Goal: Information Seeking & Learning: Understand process/instructions

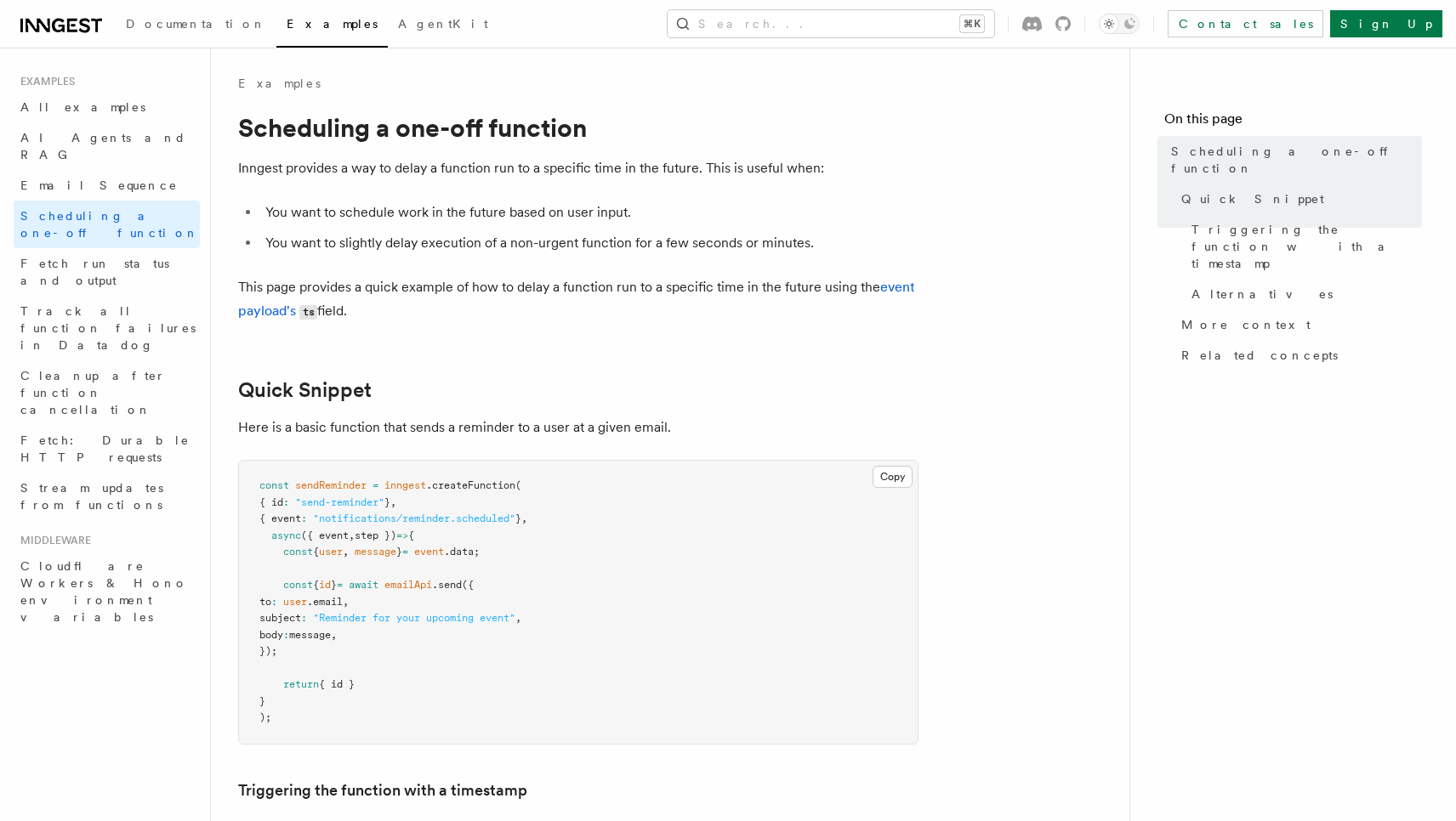
click at [578, 311] on p "This page provides a quick example of how to delay a function run to a specific…" at bounding box center [578, 300] width 681 height 49
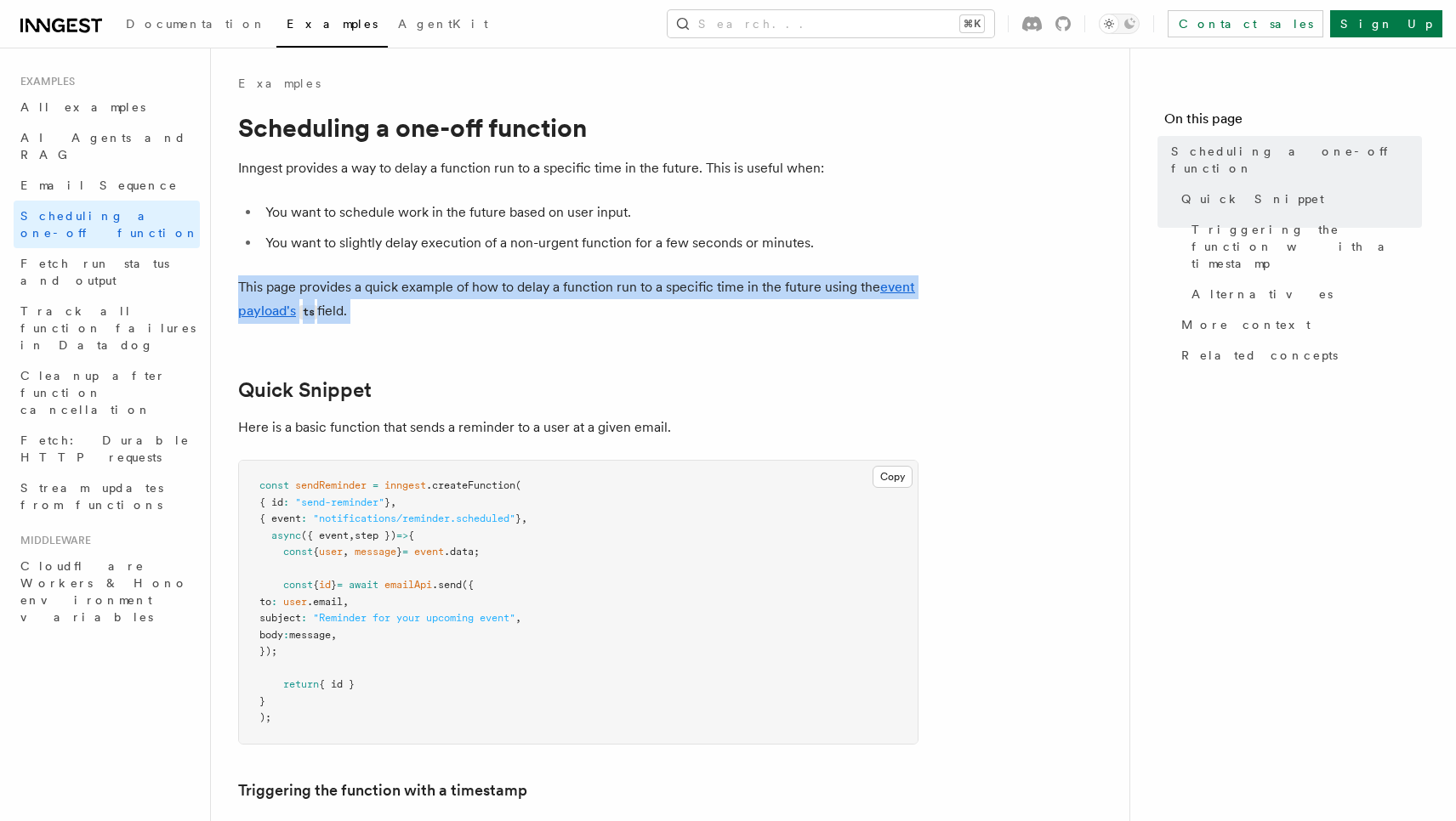
click at [578, 311] on p "This page provides a quick example of how to delay a function run to a specific…" at bounding box center [578, 300] width 681 height 49
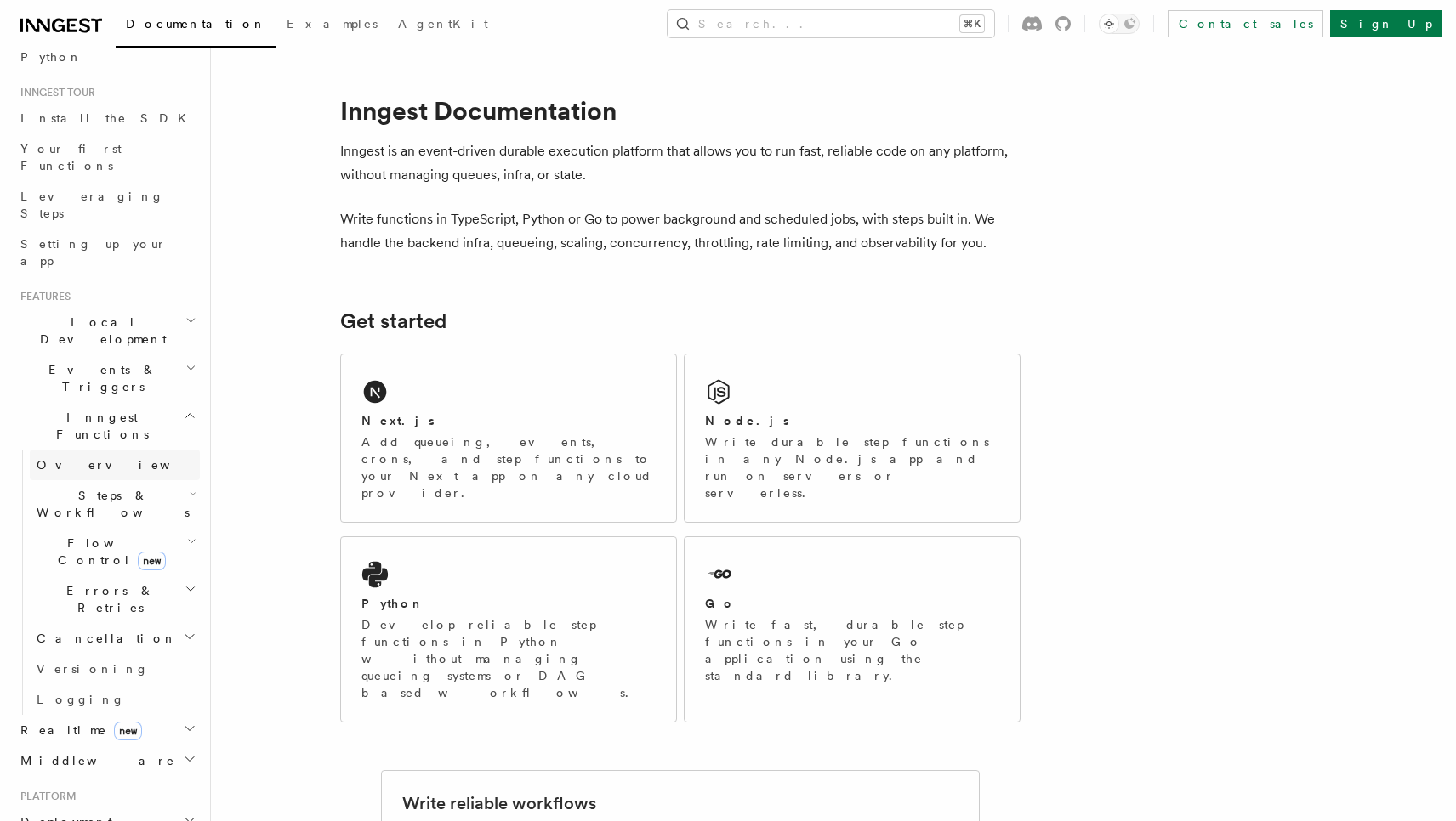
scroll to position [144, 0]
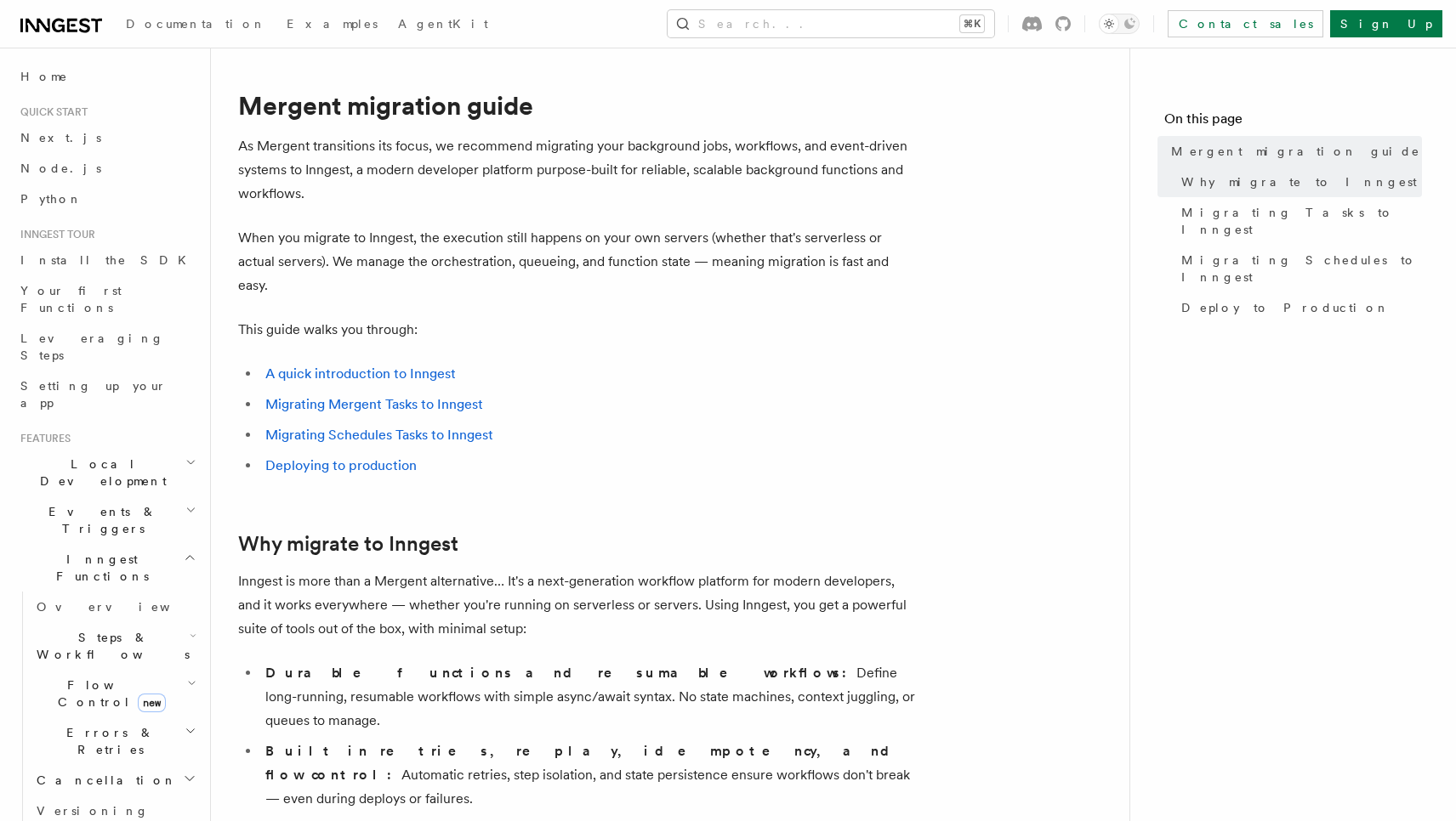
scroll to position [18, 0]
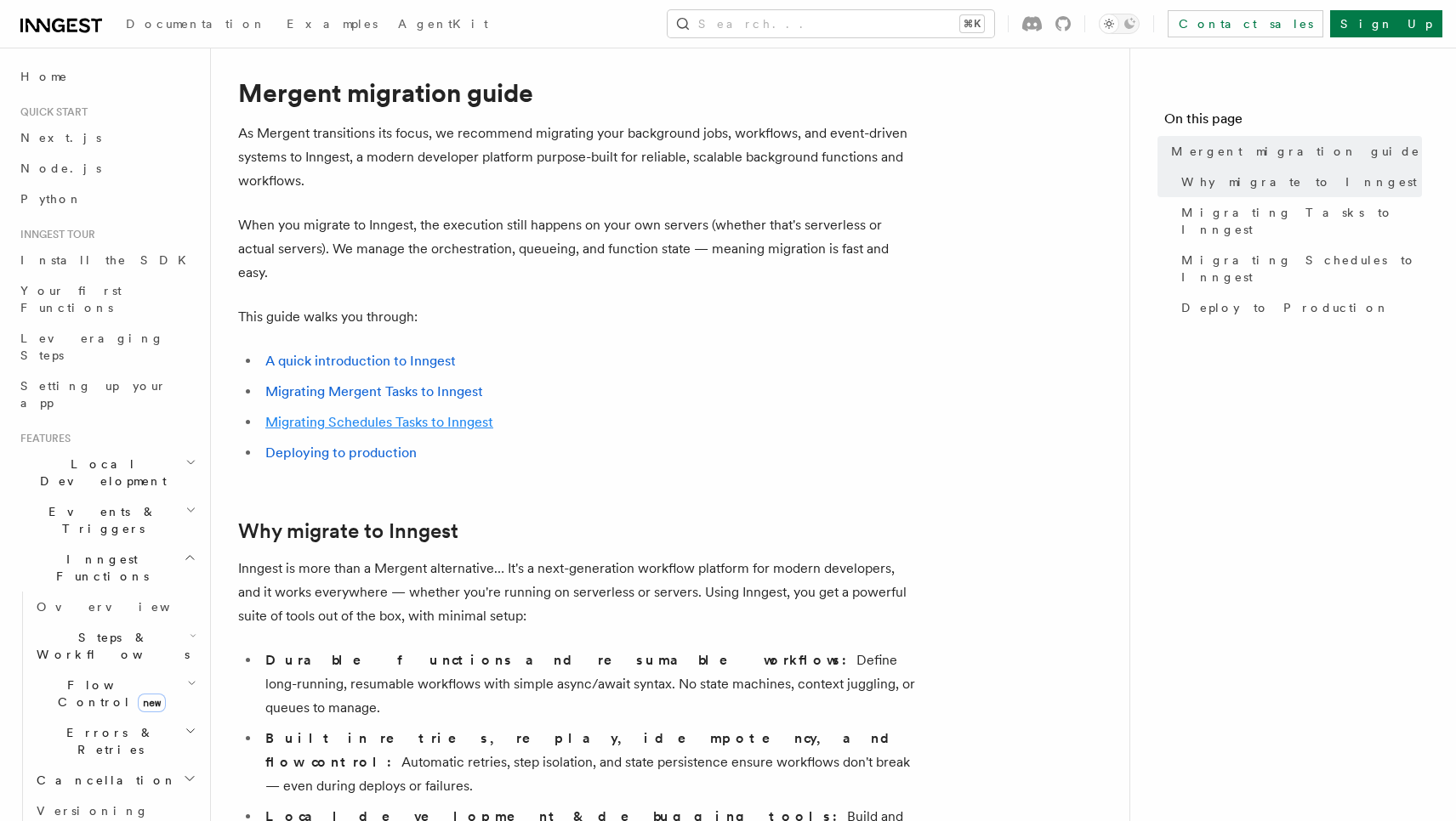
click at [443, 414] on link "Migrating Schedules Tasks to Inngest" at bounding box center [379, 421] width 228 height 16
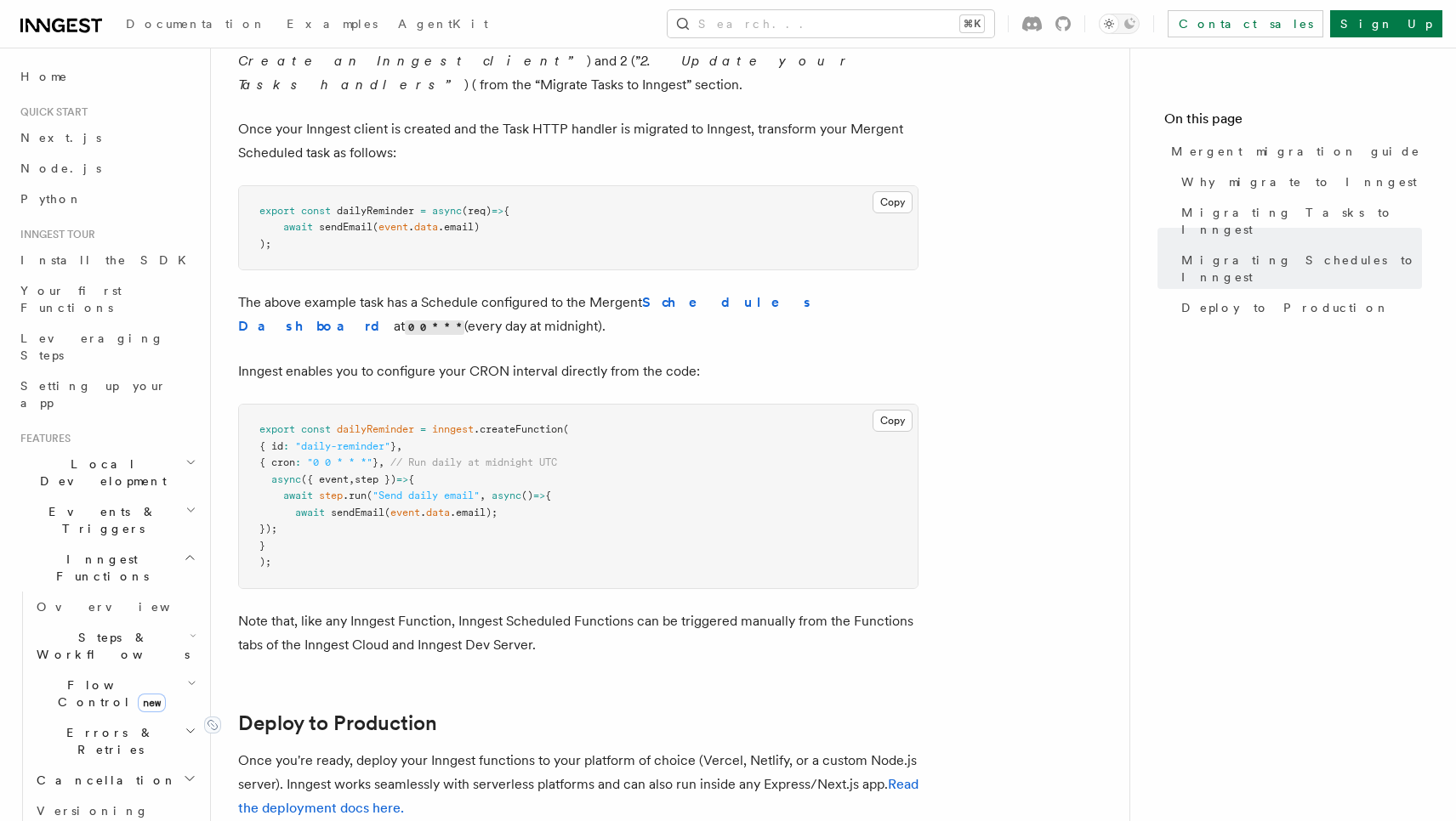
scroll to position [4200, 0]
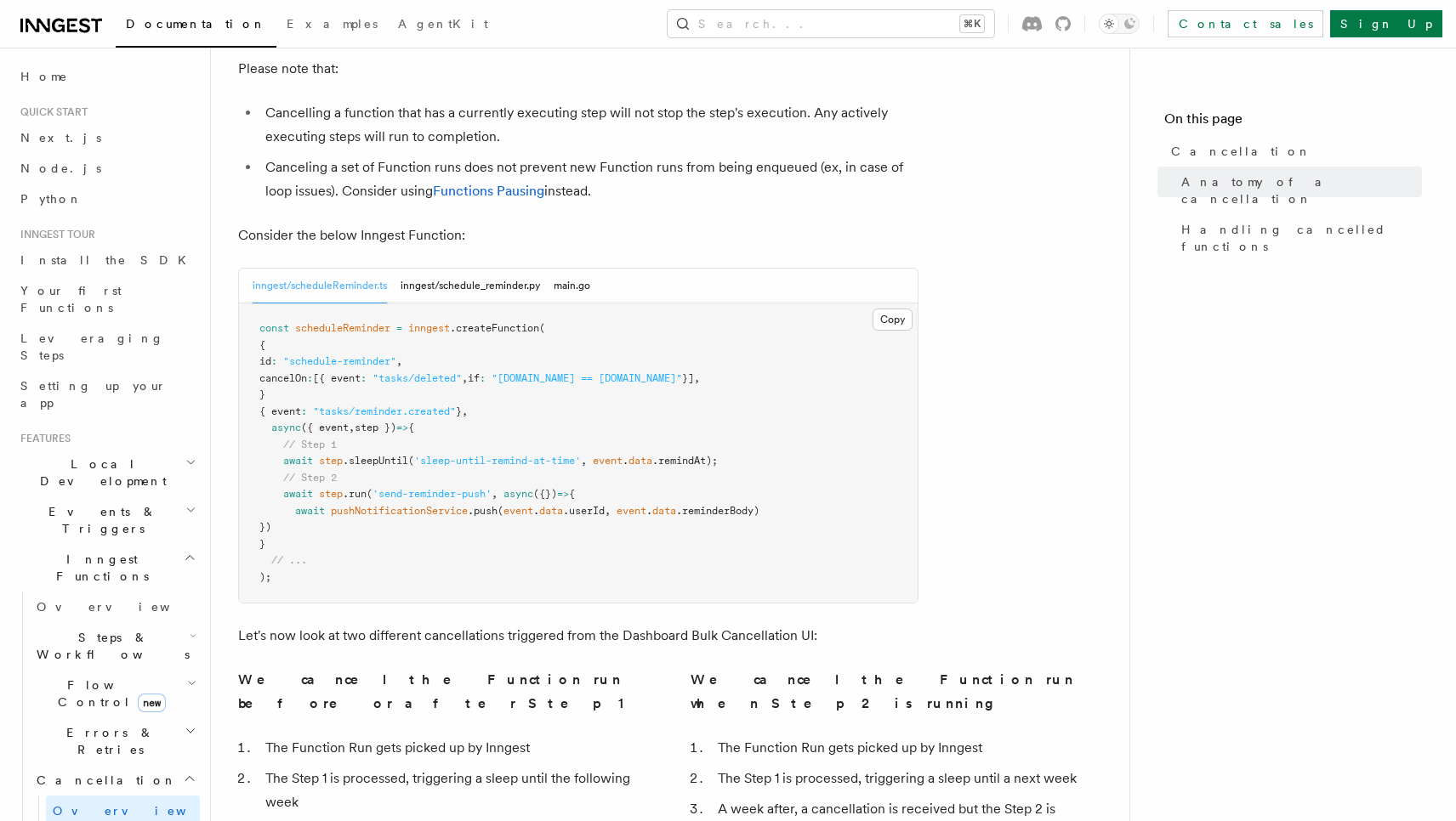
scroll to position [715, 0]
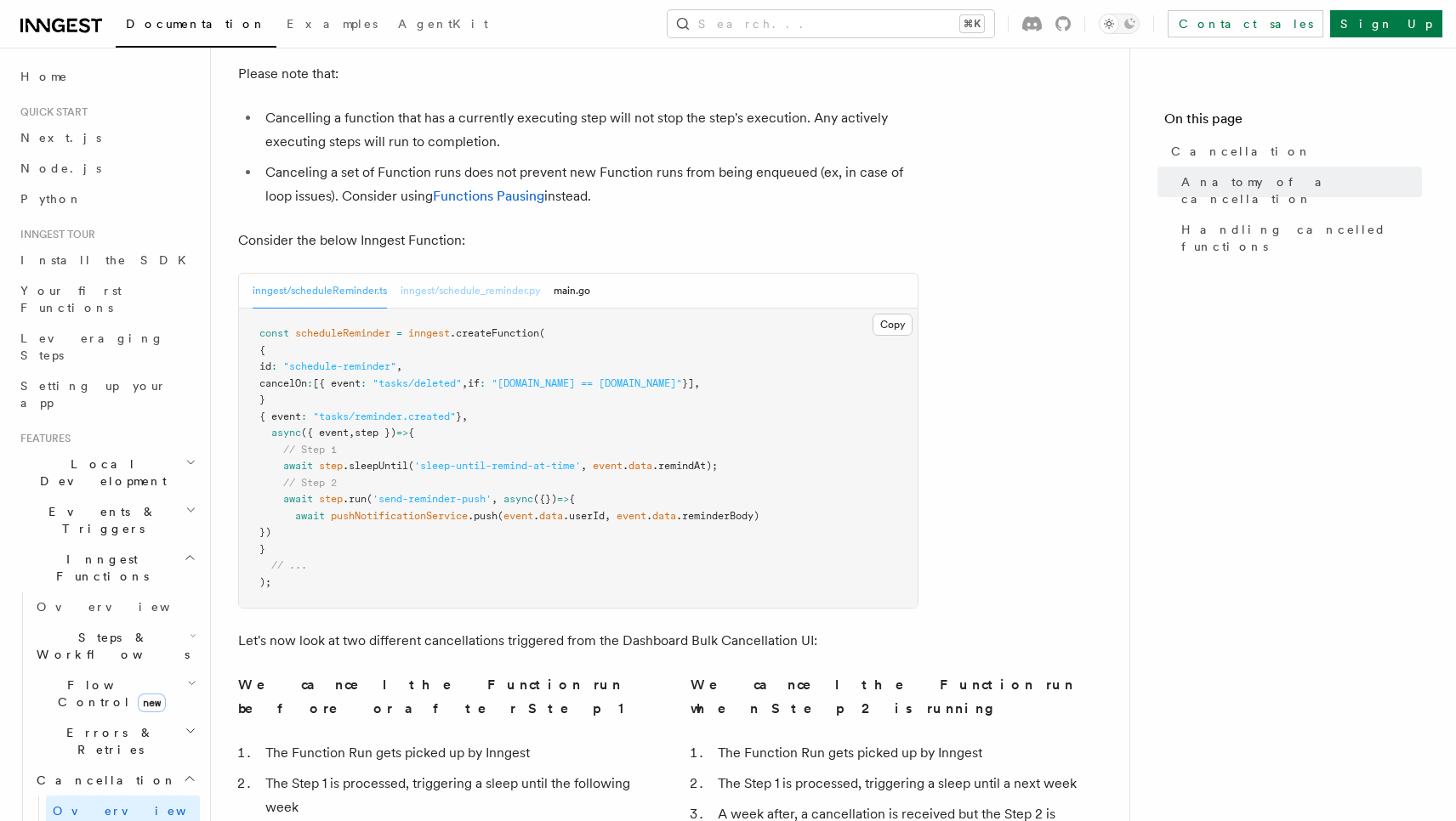
click at [494, 274] on button "inngest/schedule_reminder.py" at bounding box center [470, 291] width 140 height 35
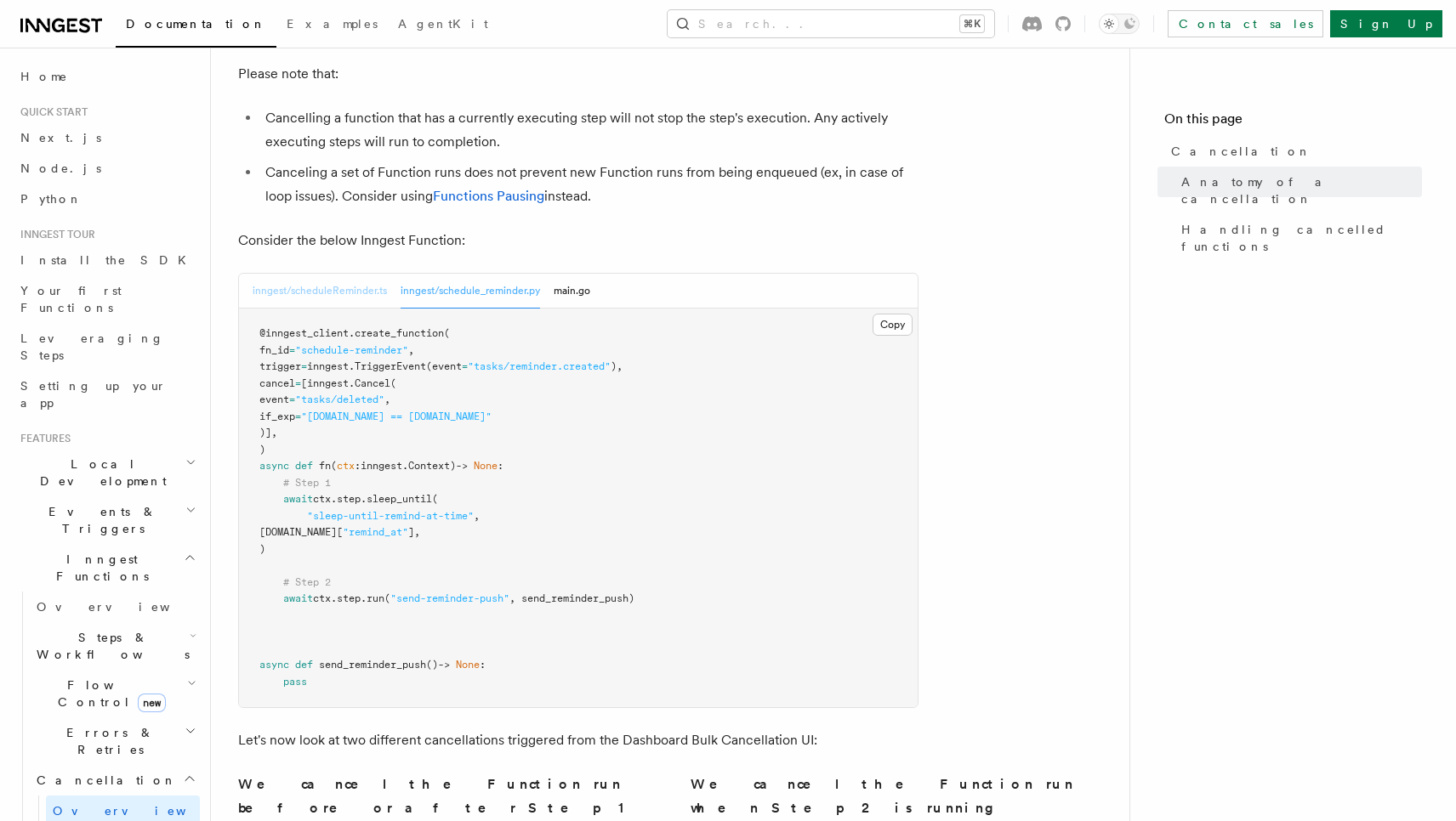
click at [365, 274] on button "inngest/scheduleReminder.ts" at bounding box center [319, 291] width 134 height 35
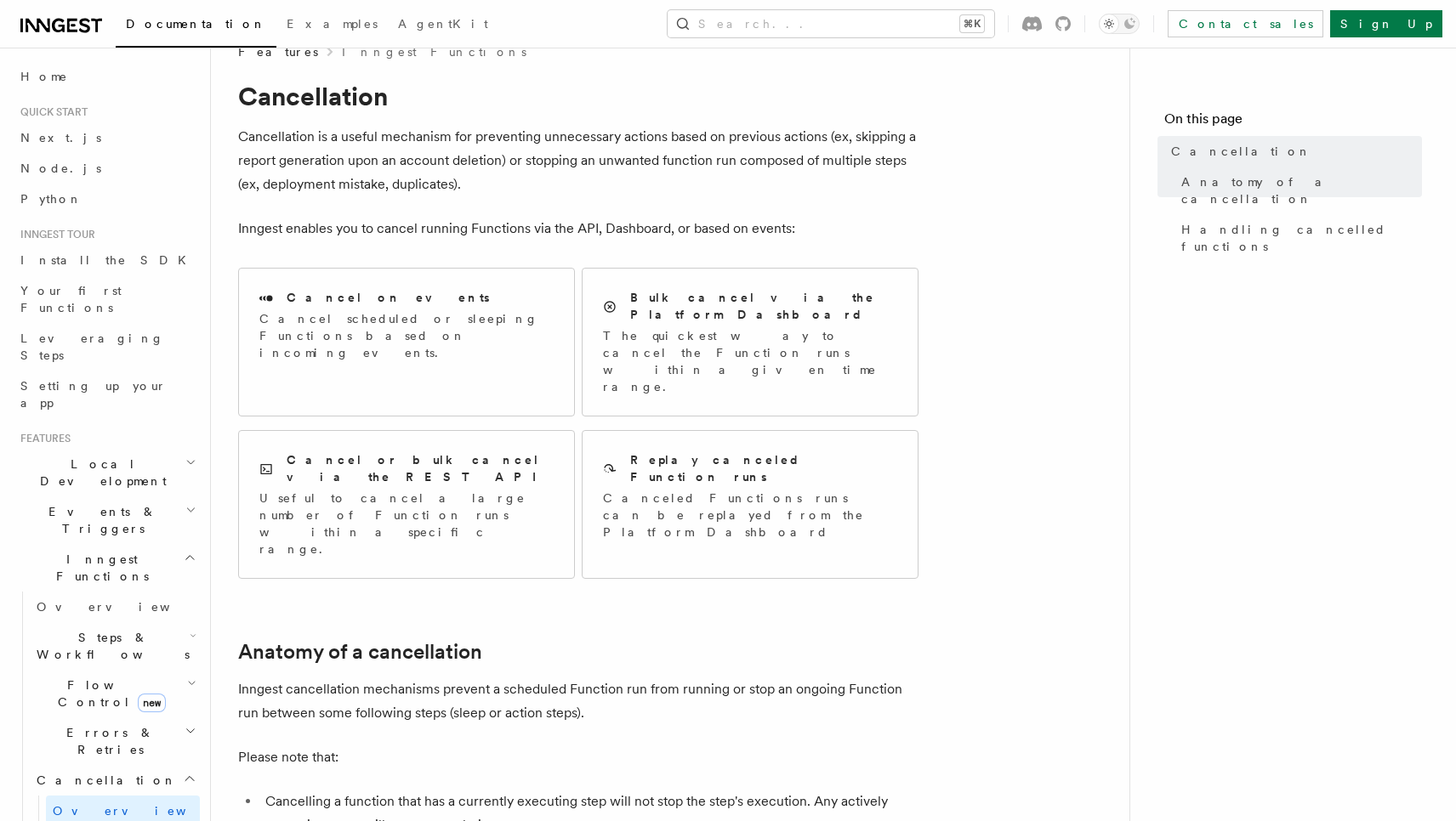
scroll to position [61, 0]
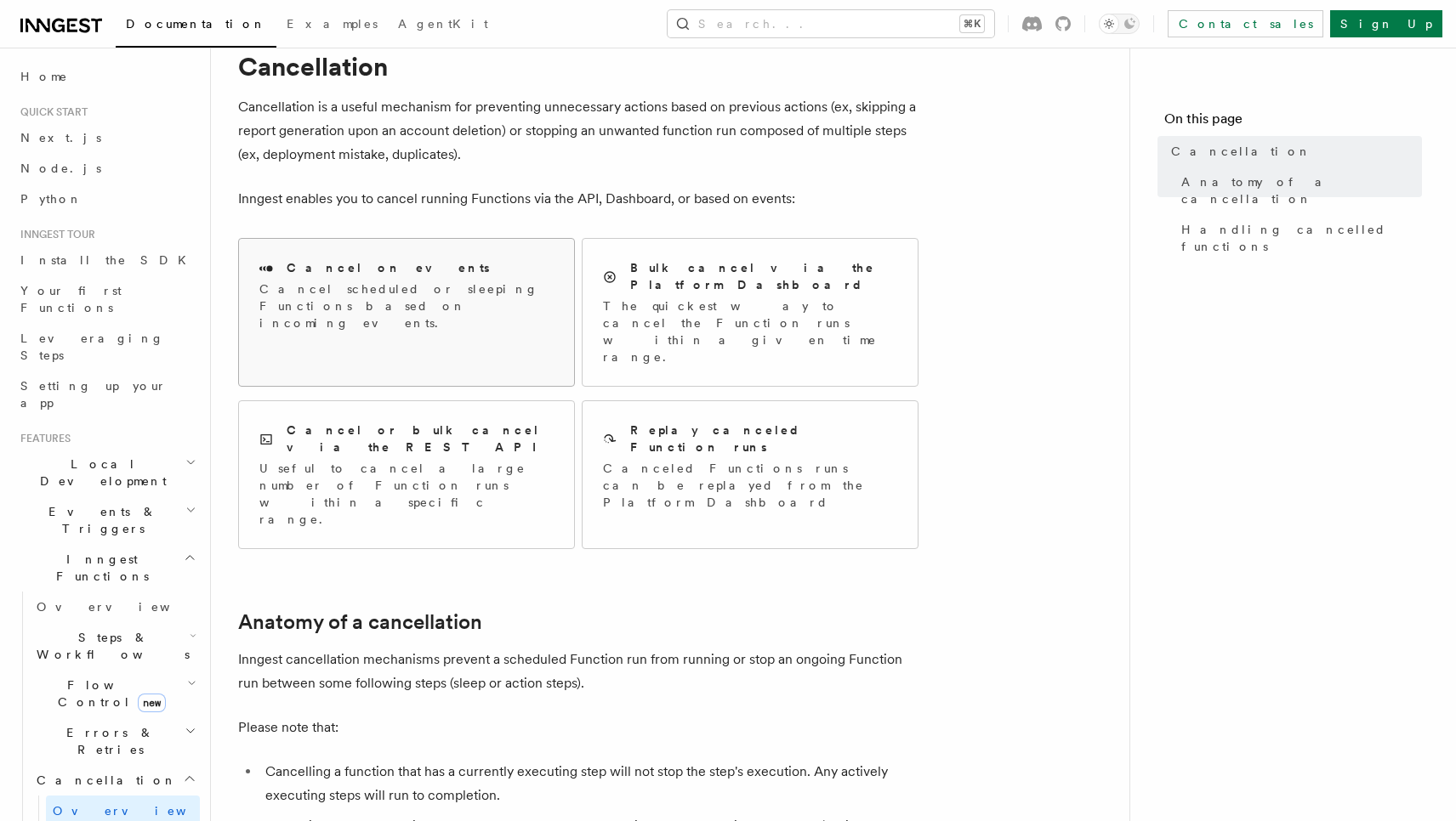
click at [324, 298] on p "Cancel scheduled or sleeping Functions based on incoming events." at bounding box center [406, 306] width 295 height 51
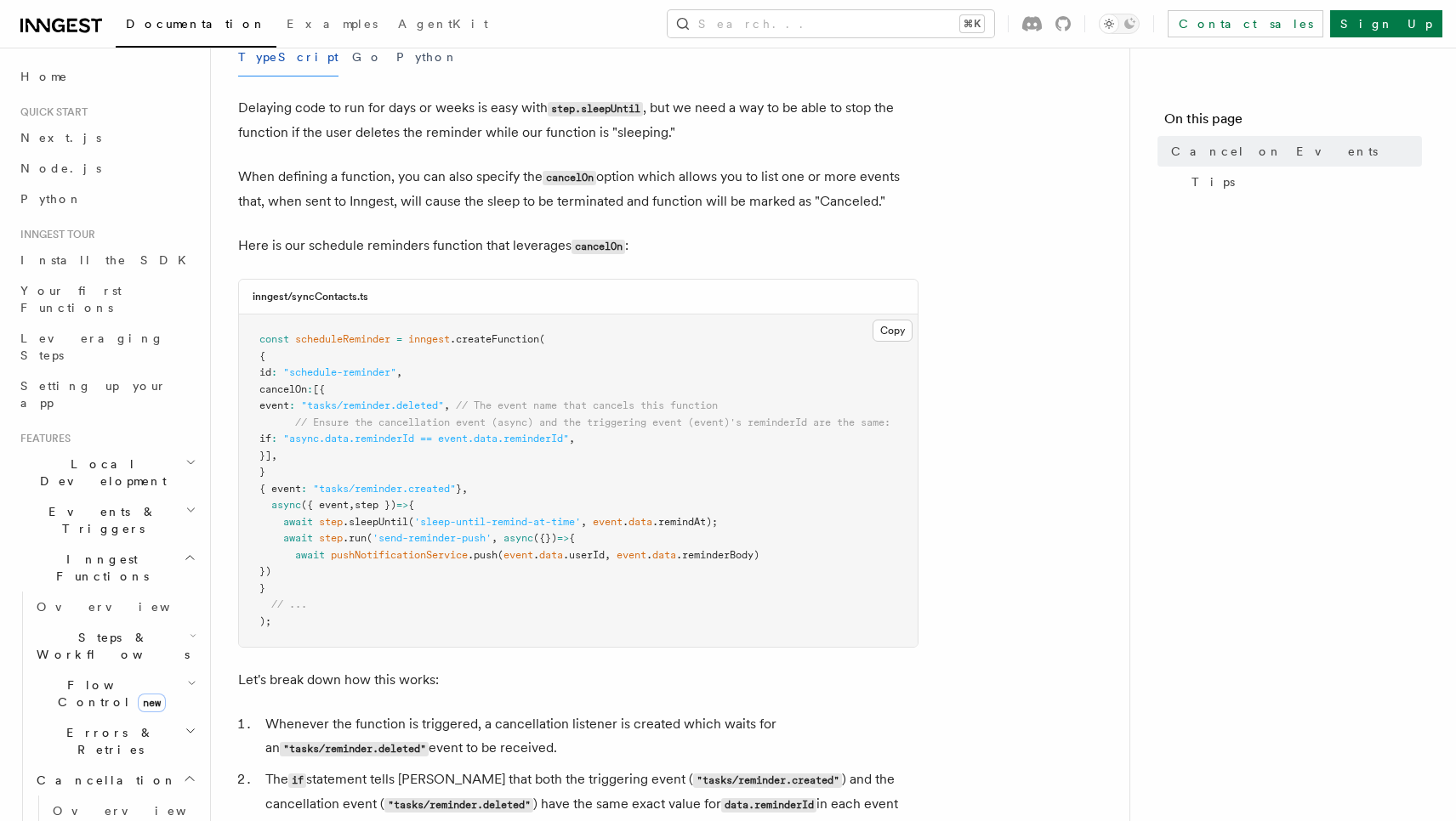
scroll to position [416, 0]
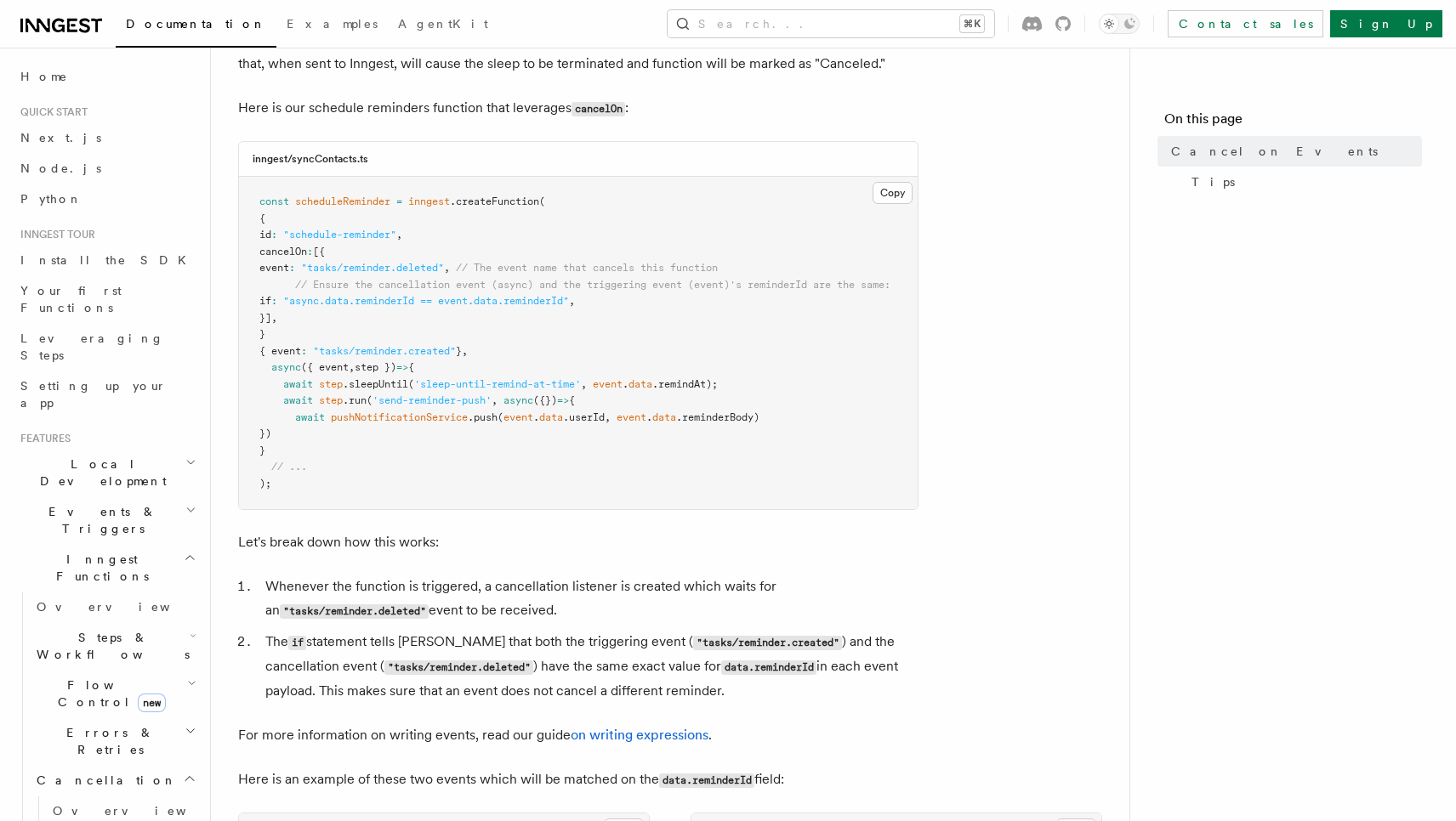
click at [685, 379] on span ".remindAt);" at bounding box center [685, 384] width 66 height 12
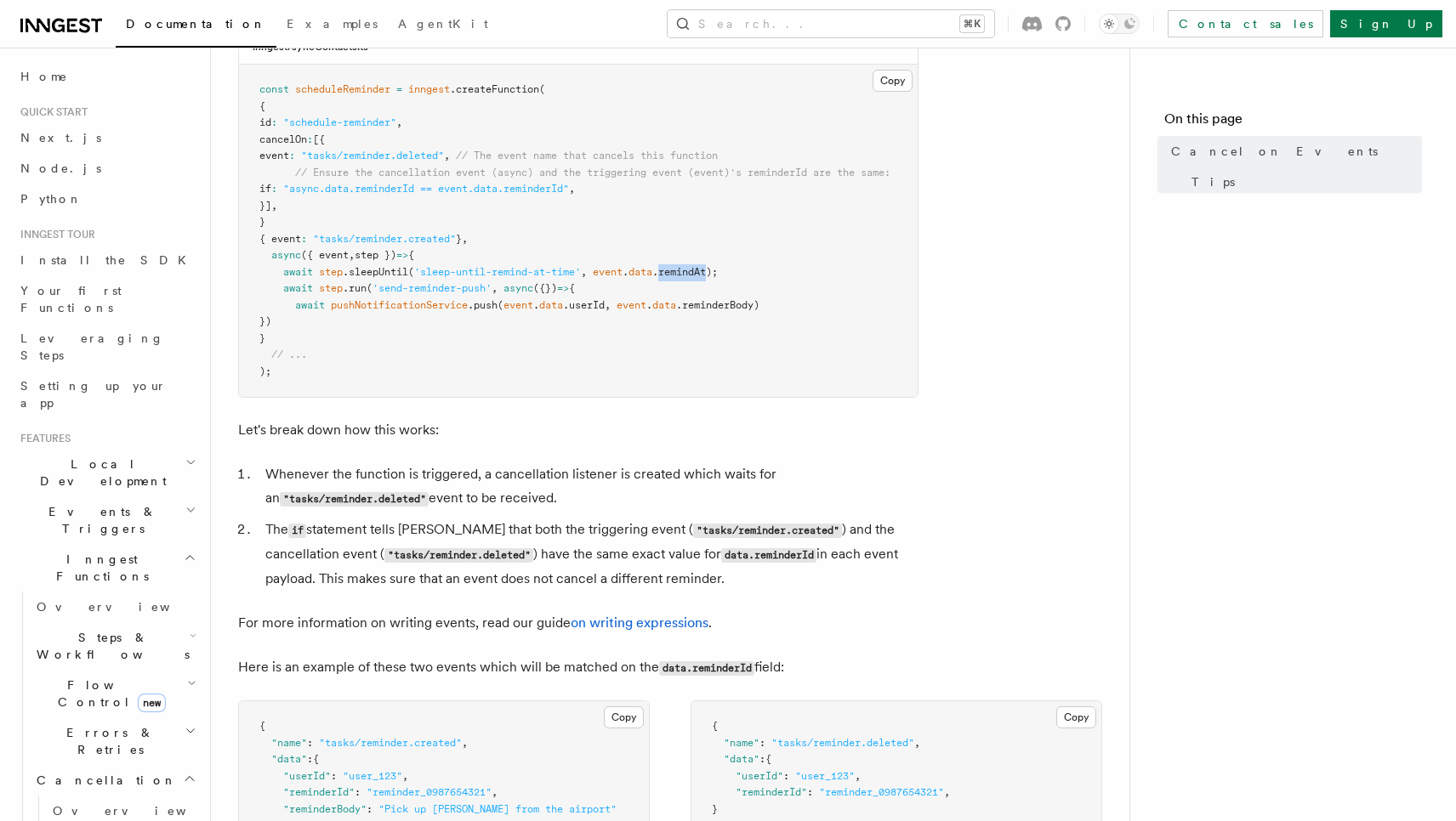
scroll to position [519, 0]
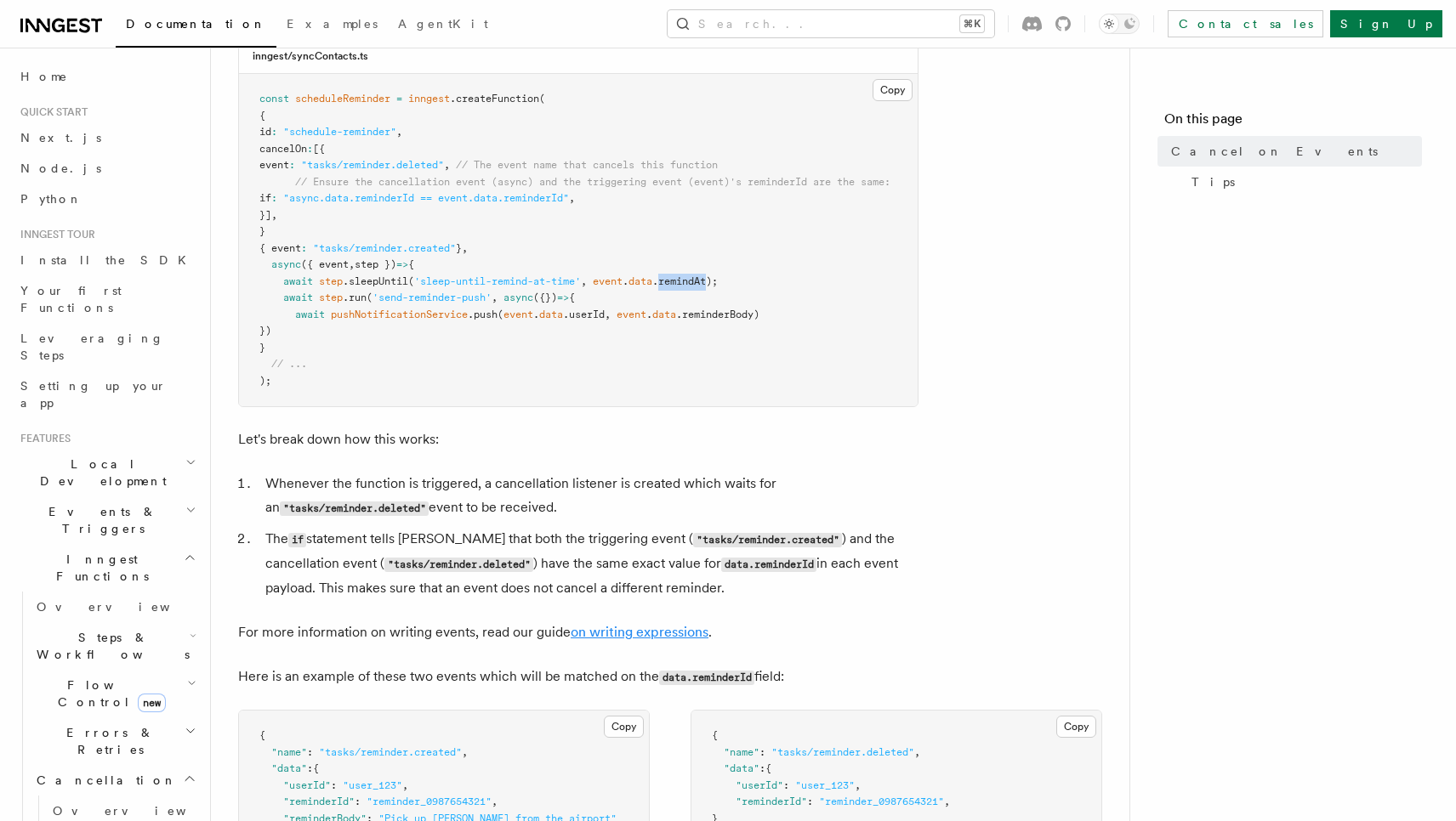
click at [626, 640] on link "on writing expressions" at bounding box center [639, 631] width 138 height 16
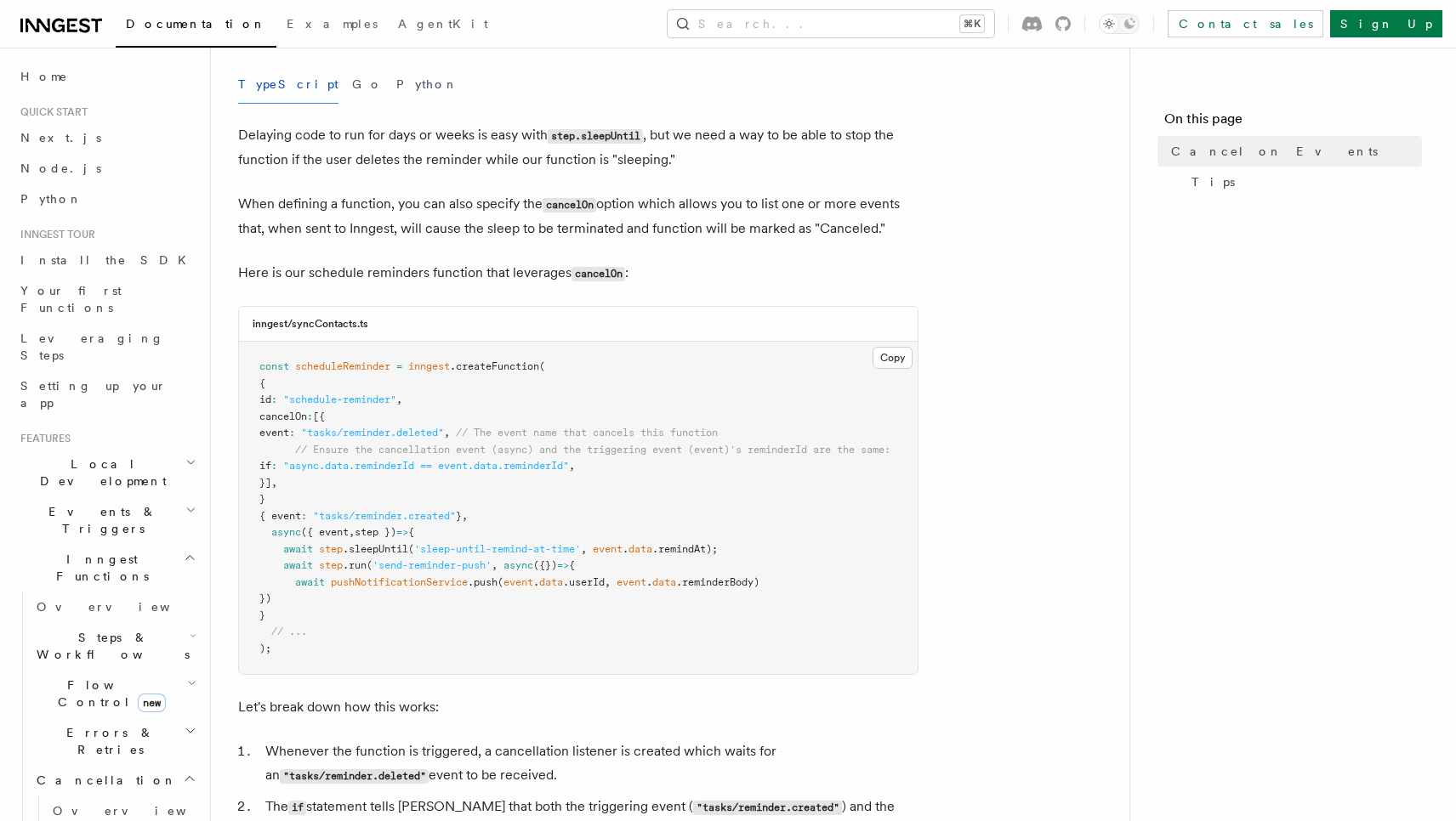
scroll to position [251, 0]
